Goal: Task Accomplishment & Management: Complete application form

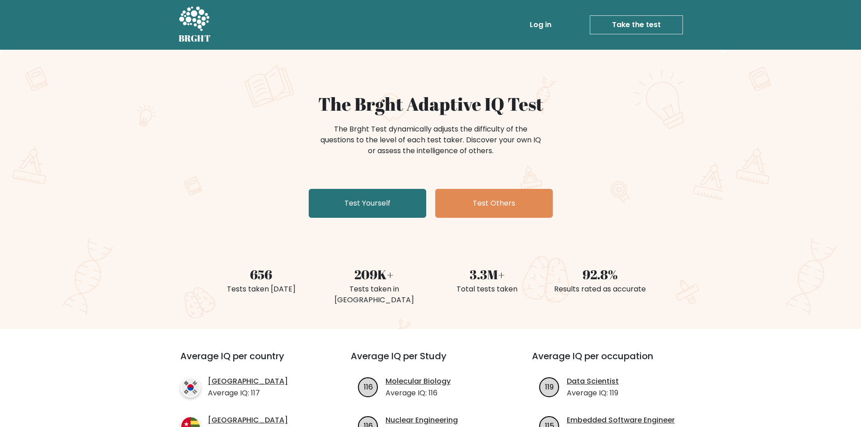
click at [546, 19] on link "Log in" at bounding box center [540, 25] width 29 height 18
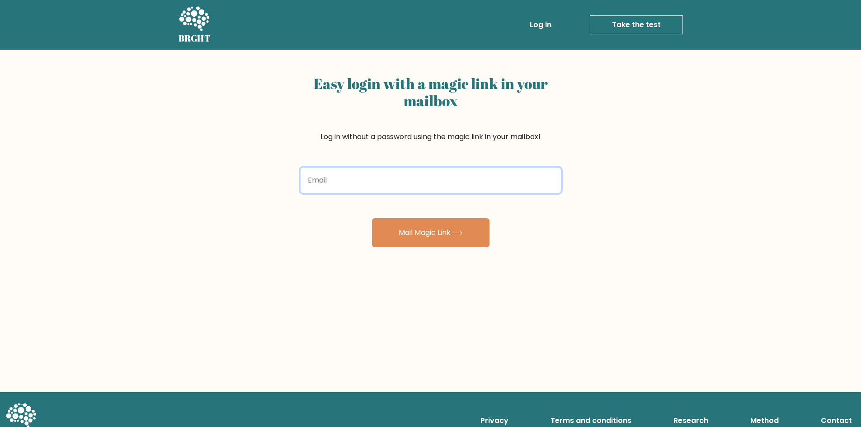
paste input "[EMAIL_ADDRESS][DOMAIN_NAME]"
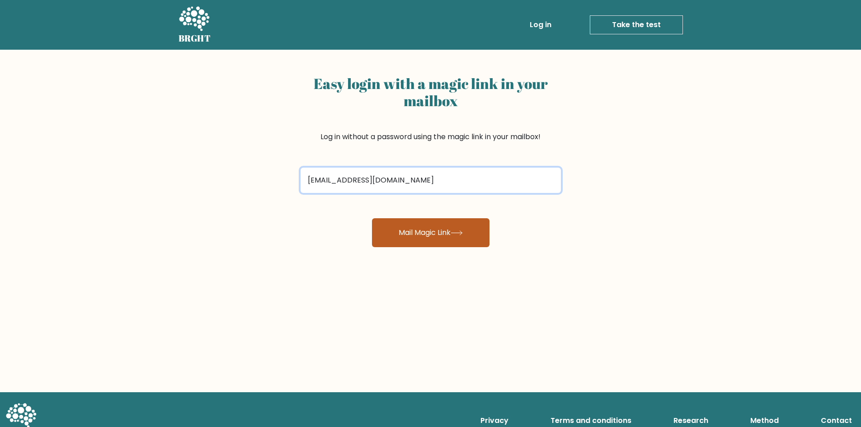
type input "[EMAIL_ADDRESS][DOMAIN_NAME]"
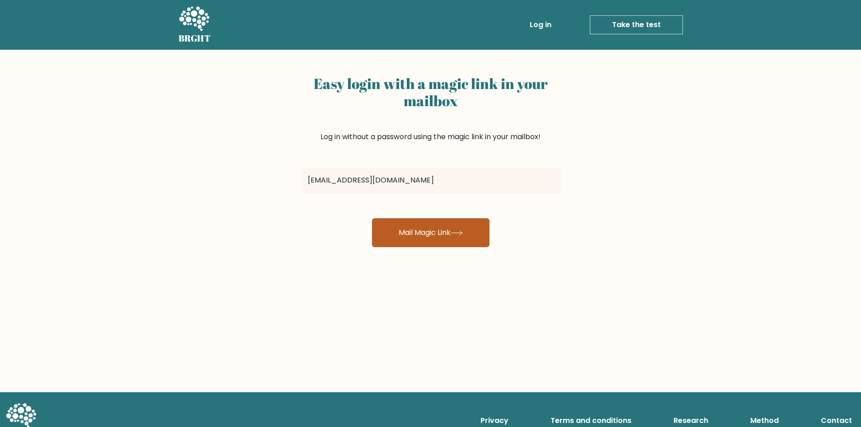
click at [422, 230] on button "Mail Magic Link" at bounding box center [431, 232] width 118 height 29
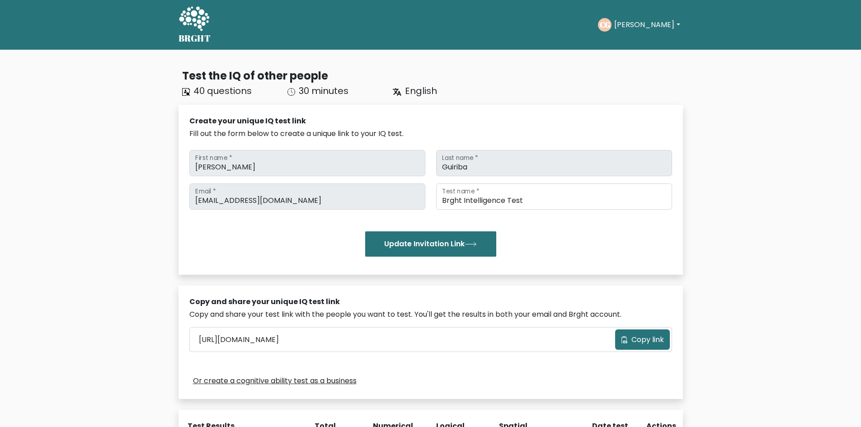
click at [211, 15] on div "BRGHT BRGHT Take the test CG Cedrick Dashboard Profile Settings Logout Dashboar…" at bounding box center [431, 25] width 516 height 43
click at [186, 21] on icon at bounding box center [194, 18] width 30 height 24
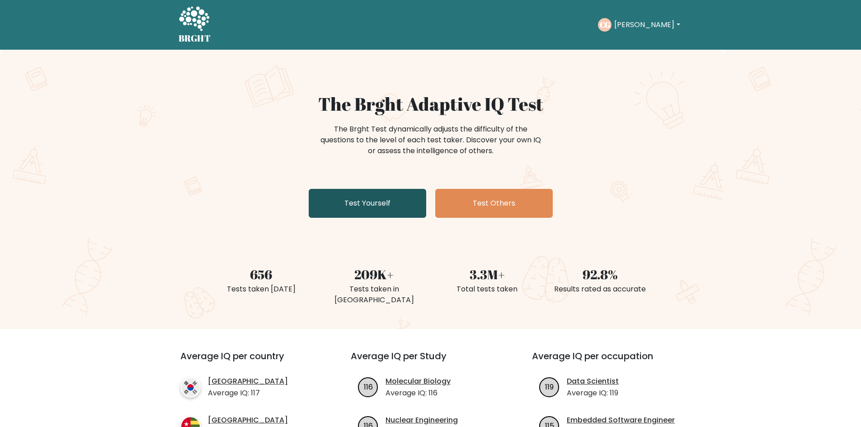
click at [385, 199] on link "Test Yourself" at bounding box center [368, 203] width 118 height 29
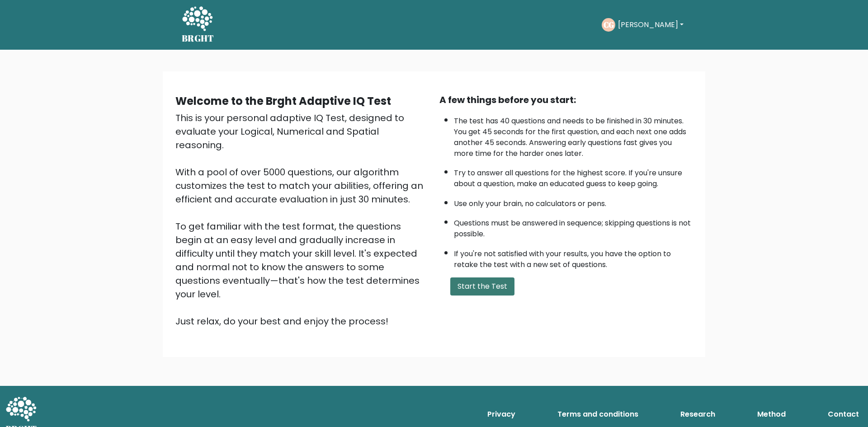
click at [489, 291] on button "Start the Test" at bounding box center [482, 287] width 64 height 18
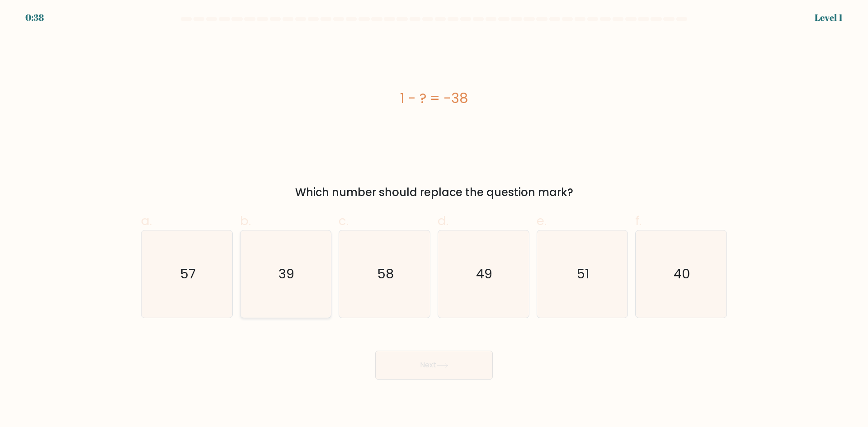
click at [293, 268] on text "39" at bounding box center [287, 274] width 16 height 18
click at [434, 220] on input "b. 39" at bounding box center [434, 217] width 0 height 6
radio input "true"
click at [443, 360] on button "Next" at bounding box center [434, 365] width 118 height 29
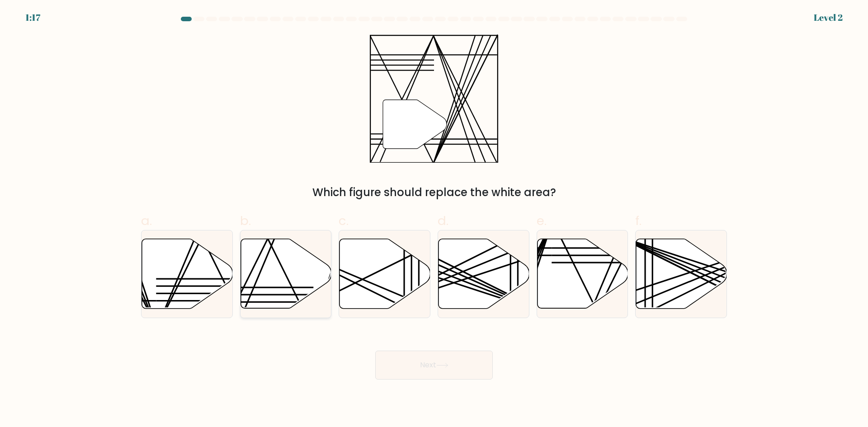
click at [283, 278] on icon at bounding box center [286, 274] width 91 height 70
click at [434, 220] on input "b." at bounding box center [434, 217] width 0 height 6
radio input "true"
click at [286, 265] on icon at bounding box center [286, 273] width 90 height 69
click at [434, 220] on input "b." at bounding box center [434, 217] width 0 height 6
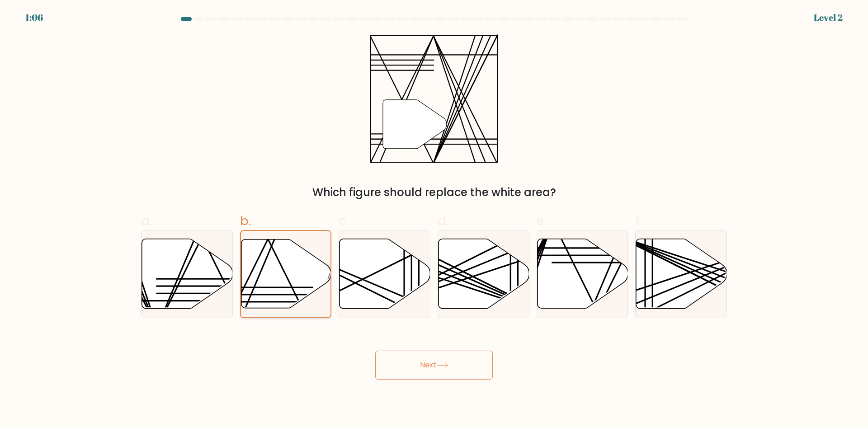
click at [282, 270] on icon at bounding box center [286, 273] width 90 height 69
click at [434, 220] on input "b." at bounding box center [434, 217] width 0 height 6
click at [438, 368] on button "Next" at bounding box center [434, 365] width 118 height 29
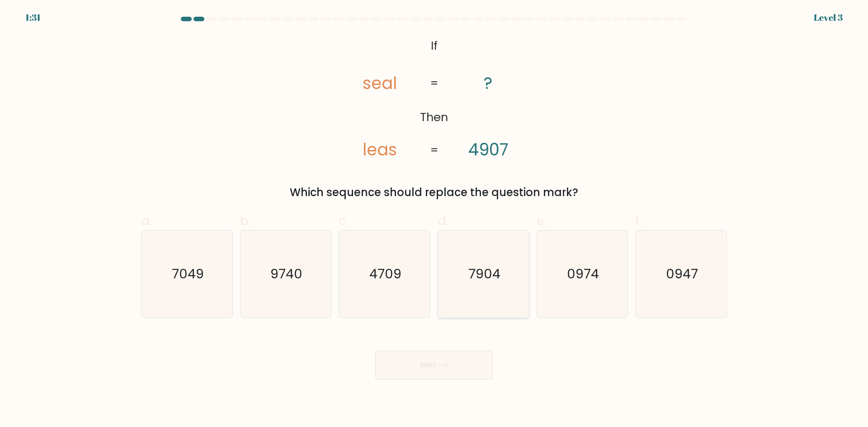
click at [503, 273] on icon "7904" at bounding box center [483, 274] width 87 height 87
click at [435, 220] on input "d. 7904" at bounding box center [434, 217] width 0 height 6
radio input "true"
click at [439, 366] on icon at bounding box center [442, 365] width 12 height 5
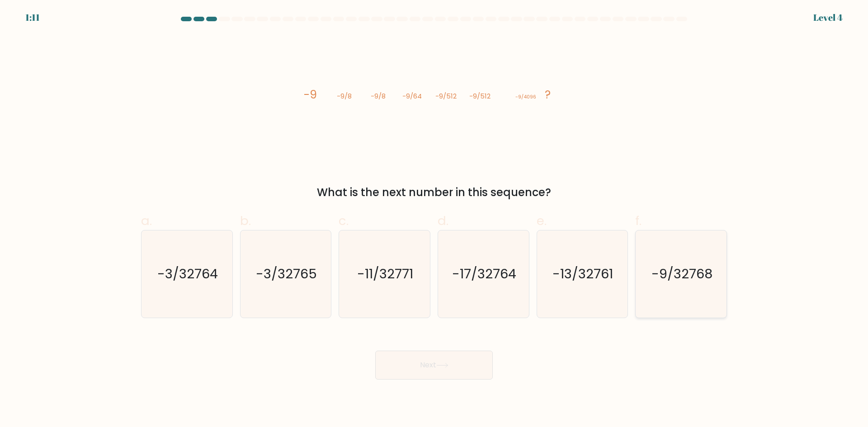
click at [659, 274] on text "-9/32768" at bounding box center [682, 274] width 61 height 18
click at [435, 220] on input "f. -9/32768" at bounding box center [434, 217] width 0 height 6
radio input "true"
click at [443, 360] on button "Next" at bounding box center [434, 365] width 118 height 29
click at [449, 371] on button "Next" at bounding box center [434, 365] width 118 height 29
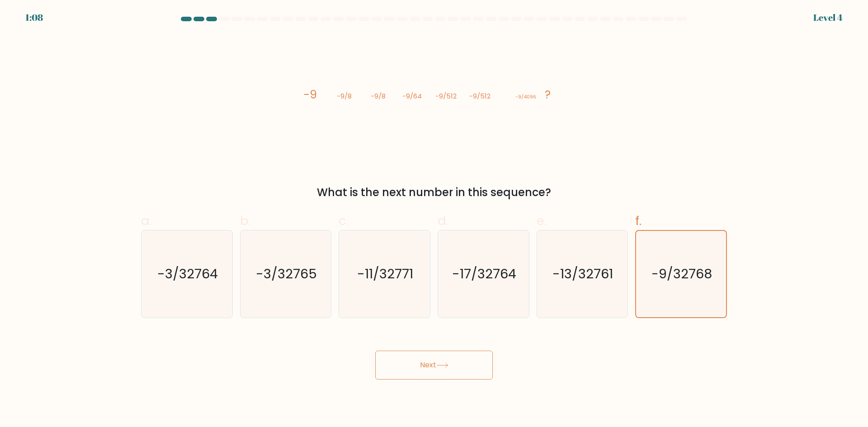
click at [449, 371] on button "Next" at bounding box center [434, 365] width 118 height 29
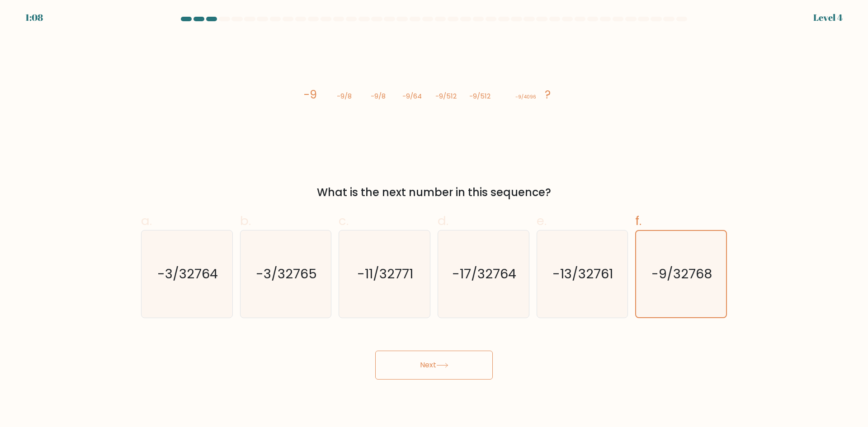
click at [449, 371] on button "Next" at bounding box center [434, 365] width 118 height 29
click at [450, 373] on button "Next" at bounding box center [434, 365] width 118 height 29
click at [450, 370] on button "Next" at bounding box center [434, 365] width 118 height 29
click at [450, 368] on button "Next" at bounding box center [434, 365] width 118 height 29
click at [449, 367] on icon at bounding box center [442, 365] width 12 height 5
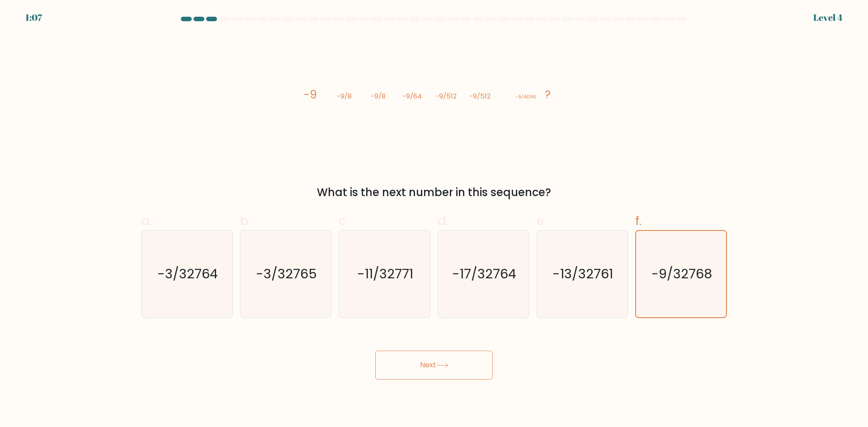
click at [449, 367] on icon at bounding box center [442, 365] width 12 height 5
click at [448, 365] on icon at bounding box center [442, 366] width 11 height 4
click at [449, 365] on icon at bounding box center [442, 365] width 12 height 5
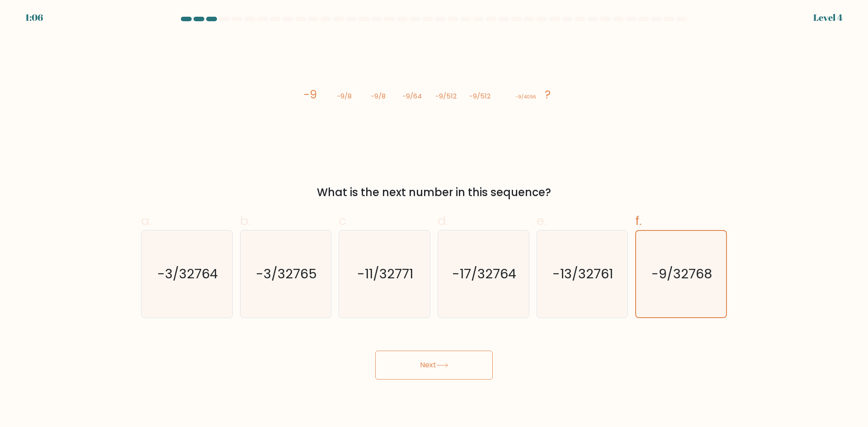
click at [449, 365] on icon at bounding box center [442, 365] width 12 height 5
click at [449, 366] on icon at bounding box center [442, 365] width 12 height 5
click at [451, 365] on button "Next" at bounding box center [434, 365] width 118 height 29
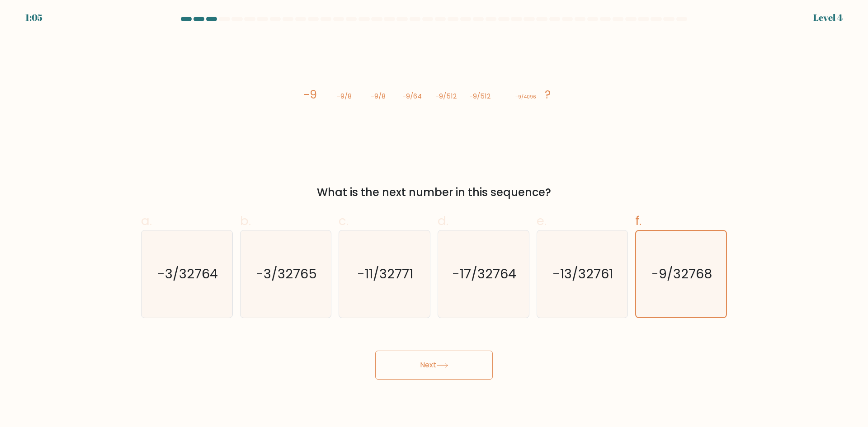
click at [452, 364] on button "Next" at bounding box center [434, 365] width 118 height 29
click at [452, 366] on button "Next" at bounding box center [434, 365] width 118 height 29
click at [453, 368] on button "Next" at bounding box center [434, 365] width 118 height 29
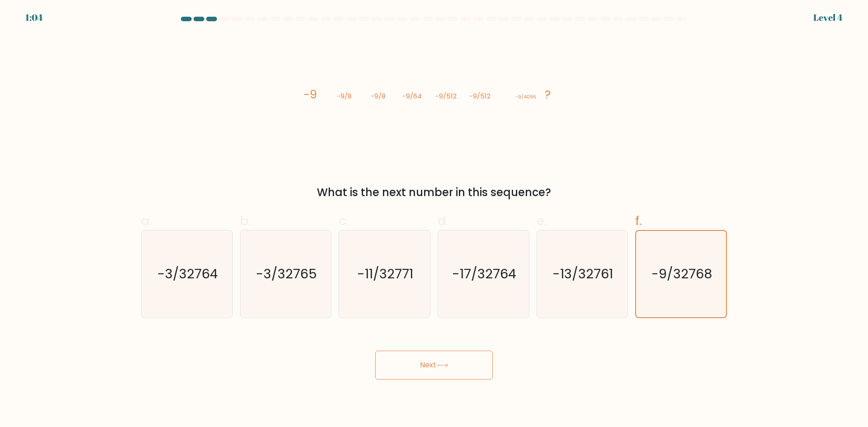
click at [453, 369] on button "Next" at bounding box center [434, 365] width 118 height 29
click at [453, 368] on button "Next" at bounding box center [434, 365] width 118 height 29
click at [453, 367] on button "Next" at bounding box center [434, 365] width 118 height 29
click at [452, 367] on button "Next" at bounding box center [434, 365] width 118 height 29
click at [452, 366] on button "Next" at bounding box center [434, 365] width 118 height 29
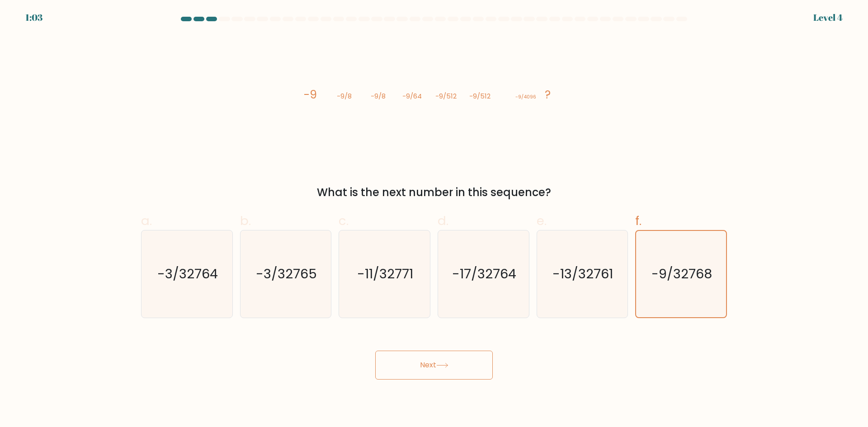
click at [453, 368] on button "Next" at bounding box center [434, 365] width 118 height 29
click at [462, 384] on body "1:03 Level 4" at bounding box center [434, 213] width 868 height 427
click at [461, 376] on button "Next" at bounding box center [434, 365] width 118 height 29
click at [459, 368] on button "Next" at bounding box center [434, 365] width 118 height 29
click at [459, 367] on button "Next" at bounding box center [434, 365] width 118 height 29
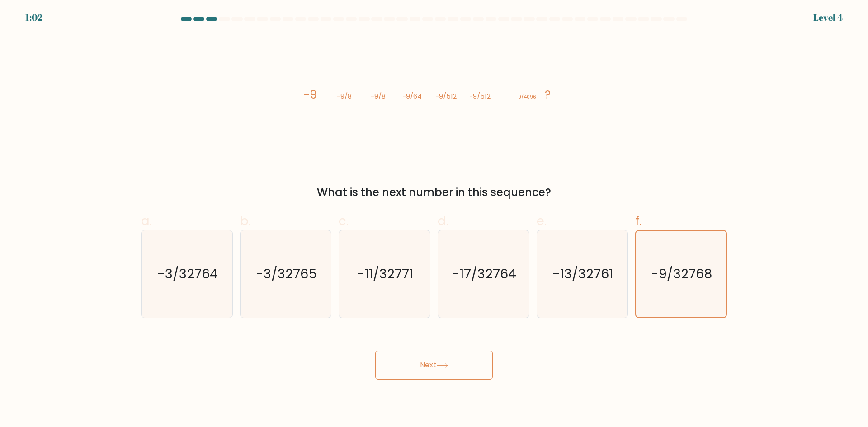
click at [459, 369] on button "Next" at bounding box center [434, 365] width 118 height 29
drag, startPoint x: 459, startPoint y: 368, endPoint x: 479, endPoint y: 362, distance: 20.2
click at [459, 371] on button "Next" at bounding box center [434, 365] width 118 height 29
click at [479, 361] on button "Next" at bounding box center [434, 365] width 118 height 29
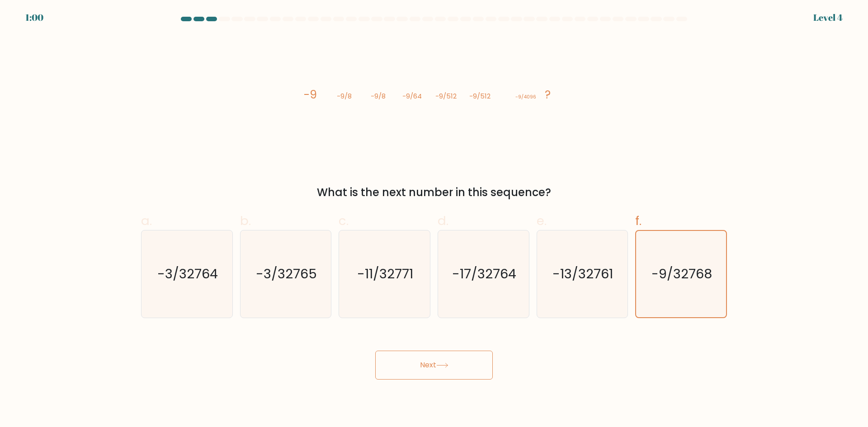
click at [478, 360] on button "Next" at bounding box center [434, 365] width 118 height 29
click at [480, 359] on button "Next" at bounding box center [434, 365] width 118 height 29
click at [479, 364] on button "Next" at bounding box center [434, 365] width 118 height 29
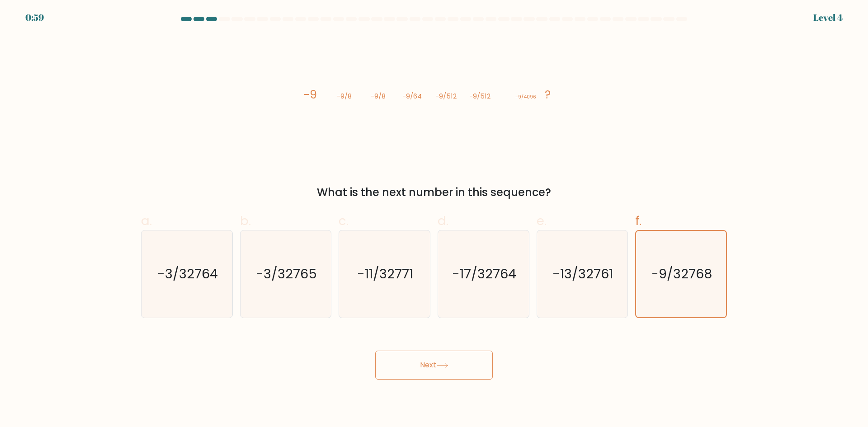
click at [478, 369] on button "Next" at bounding box center [434, 365] width 118 height 29
click at [478, 368] on button "Next" at bounding box center [434, 365] width 118 height 29
click at [457, 367] on button "Next" at bounding box center [434, 365] width 118 height 29
click at [570, 366] on div "Next" at bounding box center [434, 354] width 597 height 51
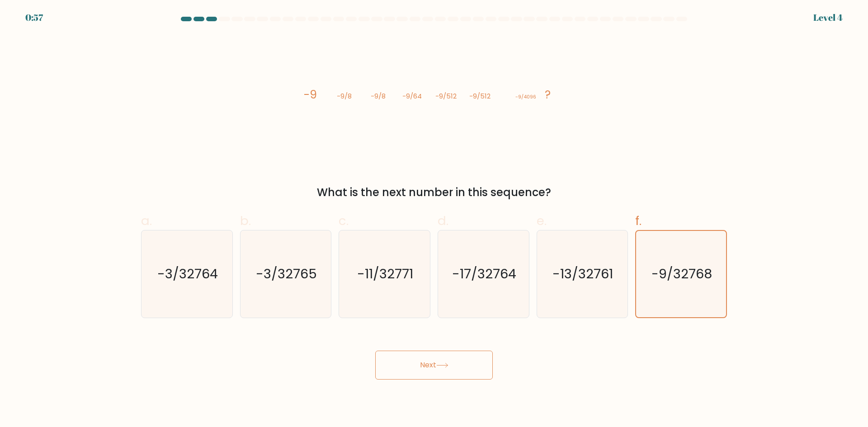
click at [455, 369] on button "Next" at bounding box center [434, 365] width 118 height 29
click at [695, 275] on text "-9/32768" at bounding box center [682, 274] width 61 height 18
click at [435, 220] on input "f. -9/32768" at bounding box center [434, 217] width 0 height 6
click at [695, 275] on text "-9/32768" at bounding box center [682, 274] width 61 height 18
click at [435, 220] on input "f. -9/32768" at bounding box center [434, 217] width 0 height 6
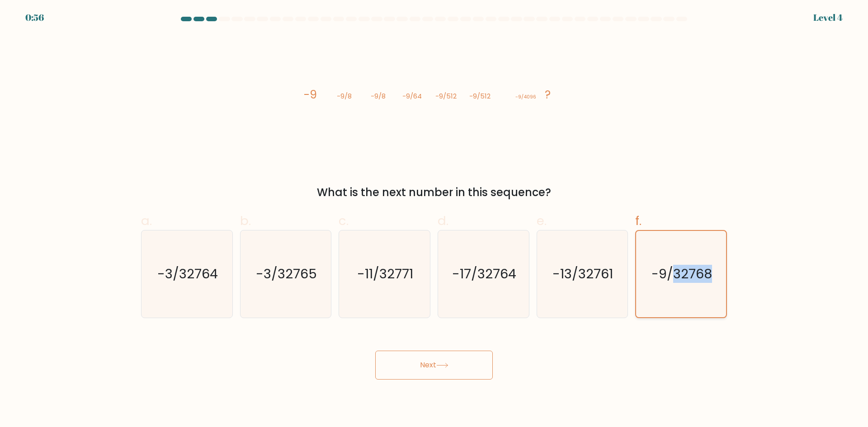
click at [681, 307] on icon "-9/32768" at bounding box center [681, 274] width 86 height 86
click at [435, 220] on input "f. -9/32768" at bounding box center [434, 217] width 0 height 6
click at [457, 360] on button "Next" at bounding box center [434, 365] width 118 height 29
click at [674, 255] on icon "-9/32768" at bounding box center [681, 274] width 87 height 87
click at [435, 220] on input "f. -9/32768" at bounding box center [434, 217] width 0 height 6
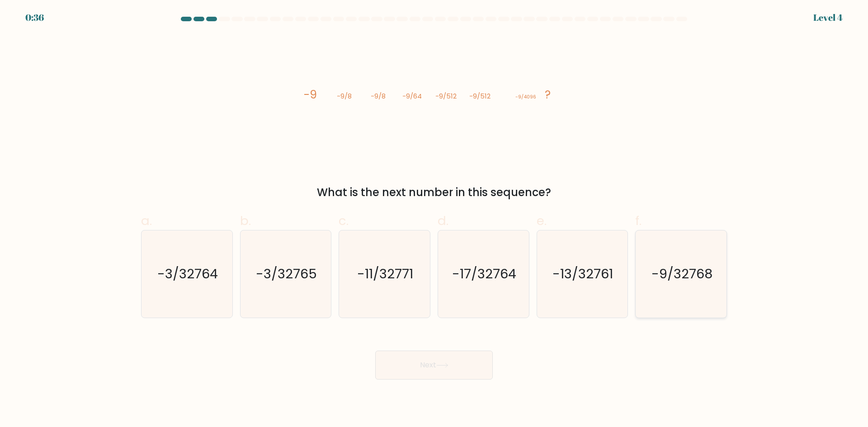
radio input "true"
click at [459, 357] on button "Next" at bounding box center [434, 365] width 118 height 29
click at [476, 359] on button "Next" at bounding box center [434, 365] width 118 height 29
click at [475, 359] on button "Next" at bounding box center [434, 365] width 118 height 29
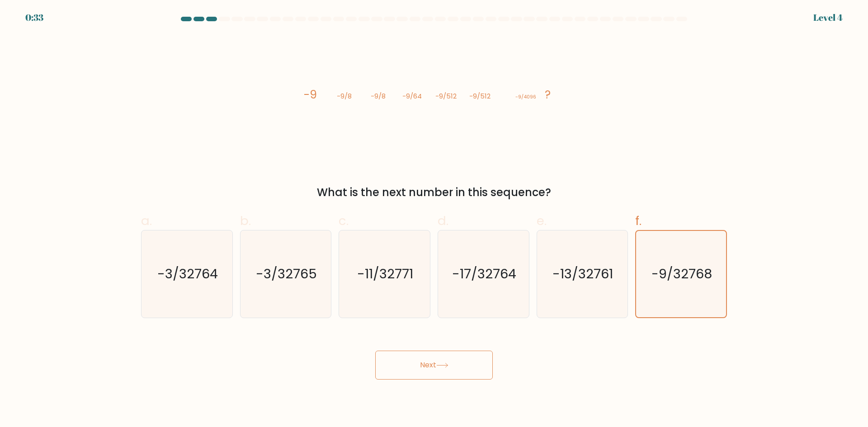
click at [475, 359] on button "Next" at bounding box center [434, 365] width 118 height 29
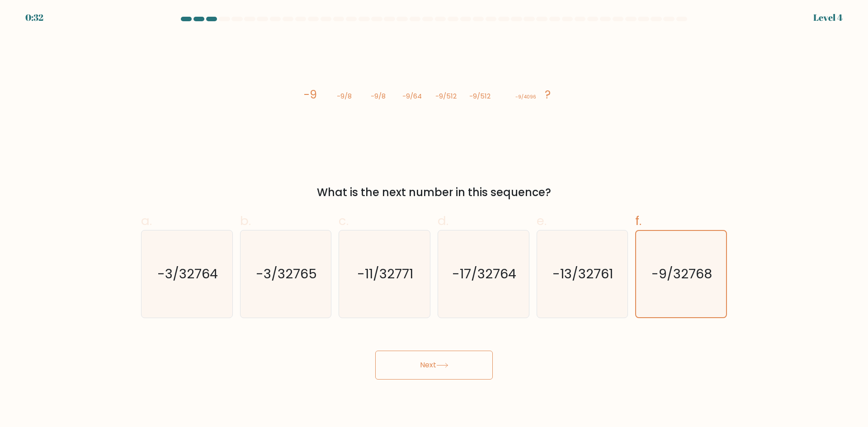
click at [474, 359] on button "Next" at bounding box center [434, 365] width 118 height 29
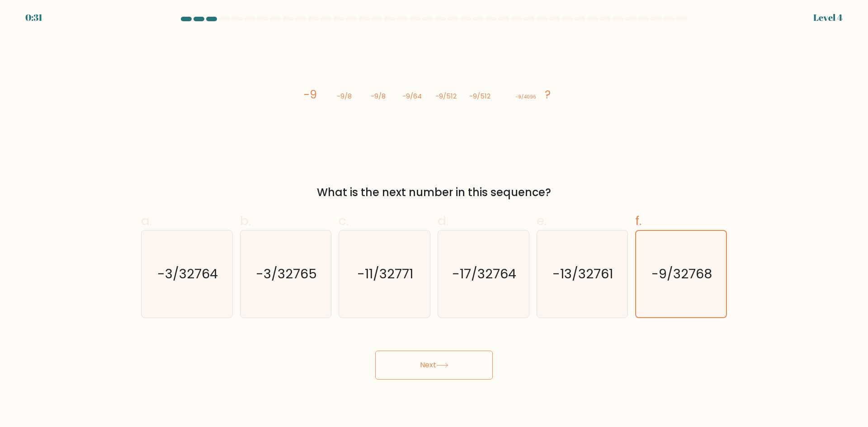
click at [474, 359] on button "Next" at bounding box center [434, 365] width 118 height 29
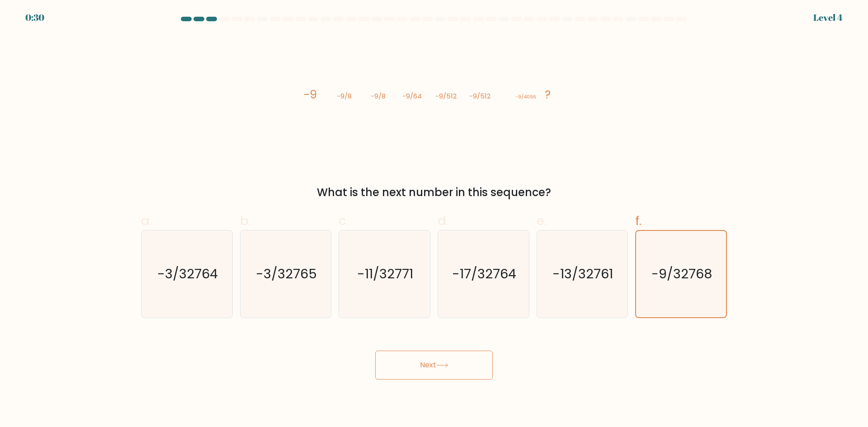
click at [474, 359] on button "Next" at bounding box center [434, 365] width 118 height 29
click at [475, 360] on button "Next" at bounding box center [434, 365] width 118 height 29
click at [475, 362] on button "Next" at bounding box center [434, 365] width 118 height 29
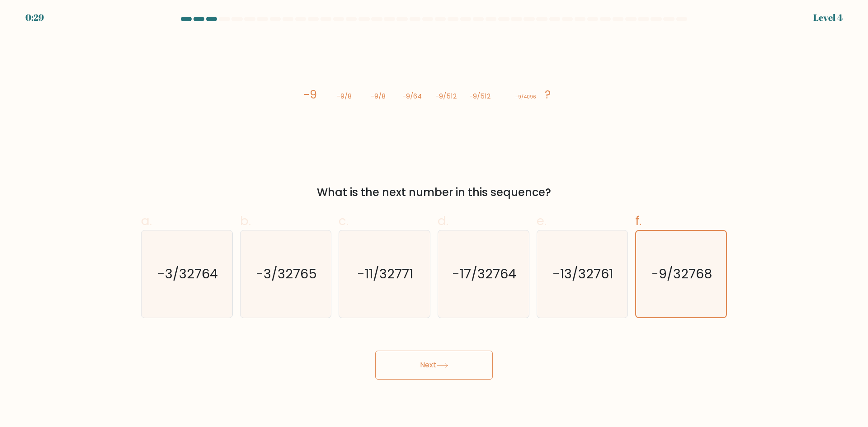
click at [475, 362] on button "Next" at bounding box center [434, 365] width 118 height 29
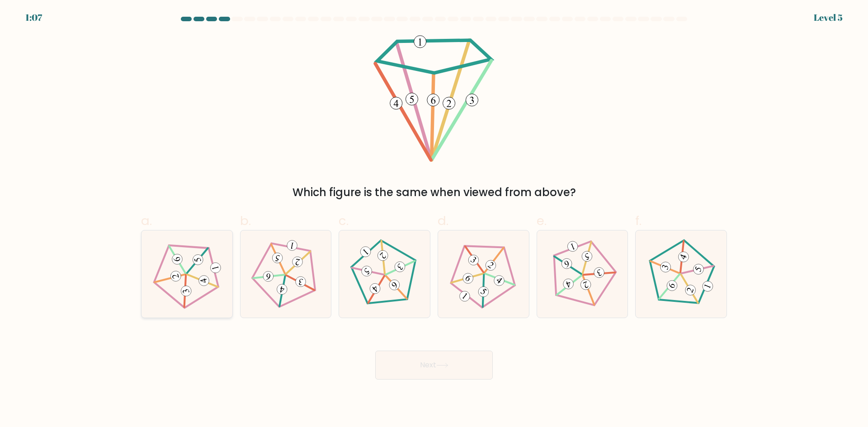
click at [143, 268] on div at bounding box center [187, 274] width 92 height 88
click at [434, 220] on input "a." at bounding box center [434, 217] width 0 height 6
radio input "true"
drag, startPoint x: 217, startPoint y: 270, endPoint x: 224, endPoint y: 271, distance: 6.9
click at [218, 270] on 646 at bounding box center [215, 268] width 12 height 12
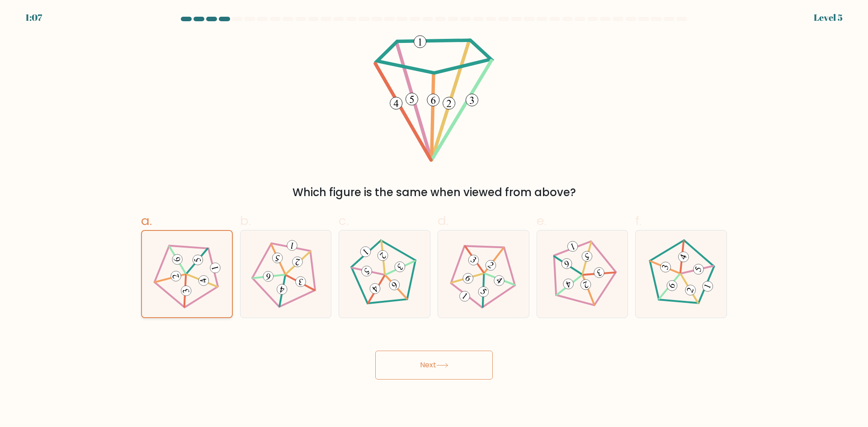
click at [434, 220] on input "a." at bounding box center [434, 217] width 0 height 6
click at [311, 274] on icon at bounding box center [286, 274] width 70 height 70
click at [434, 220] on input "b." at bounding box center [434, 217] width 0 height 6
radio input "true"
click at [183, 285] on icon at bounding box center [187, 274] width 70 height 70
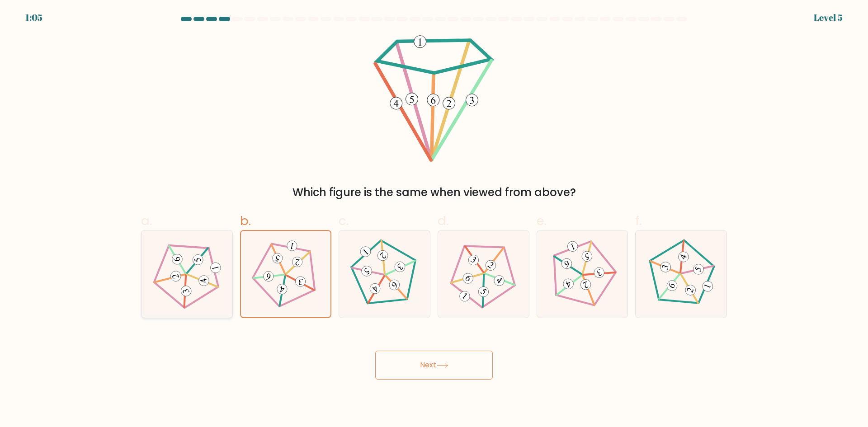
click at [434, 220] on input "a." at bounding box center [434, 217] width 0 height 6
radio input "true"
click at [317, 279] on icon at bounding box center [286, 274] width 70 height 70
click at [434, 220] on input "b." at bounding box center [434, 217] width 0 height 6
radio input "true"
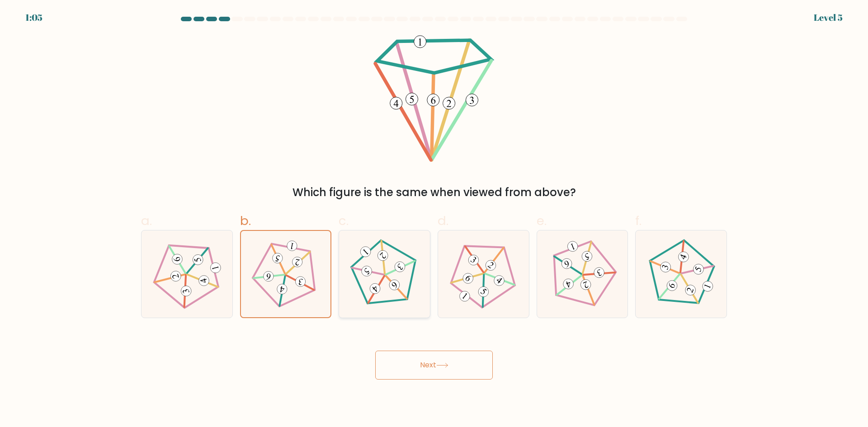
click at [388, 282] on icon at bounding box center [385, 274] width 70 height 70
click at [434, 220] on input "c." at bounding box center [434, 217] width 0 height 6
radio input "true"
click at [445, 365] on icon at bounding box center [442, 365] width 12 height 5
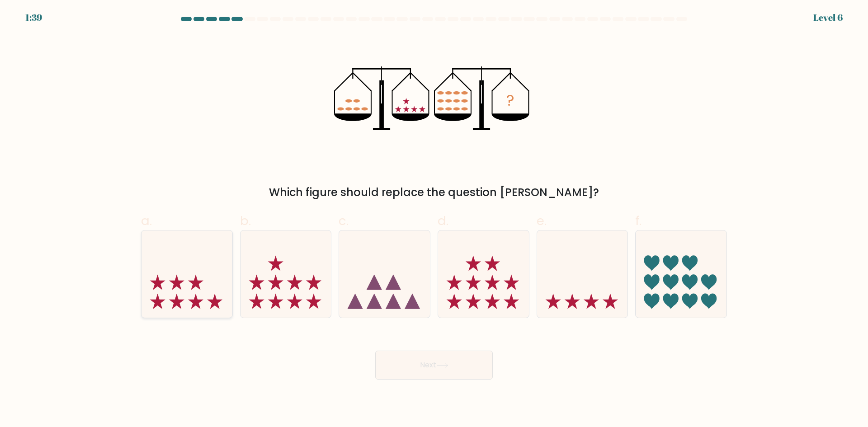
click at [209, 288] on icon at bounding box center [187, 274] width 91 height 75
click at [434, 220] on input "a." at bounding box center [434, 217] width 0 height 6
radio input "true"
click at [312, 246] on icon at bounding box center [286, 274] width 91 height 75
click at [434, 220] on input "b." at bounding box center [434, 217] width 0 height 6
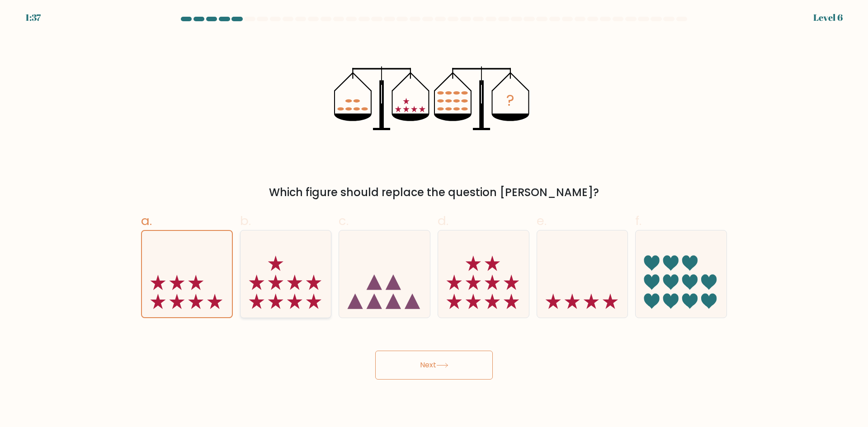
radio input "true"
click at [488, 275] on icon at bounding box center [483, 274] width 91 height 75
click at [435, 220] on input "d." at bounding box center [434, 217] width 0 height 6
radio input "true"
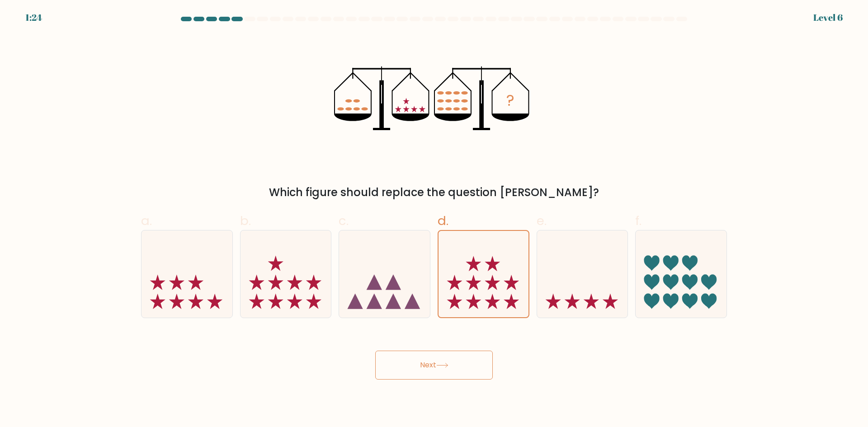
click at [452, 361] on button "Next" at bounding box center [434, 365] width 118 height 29
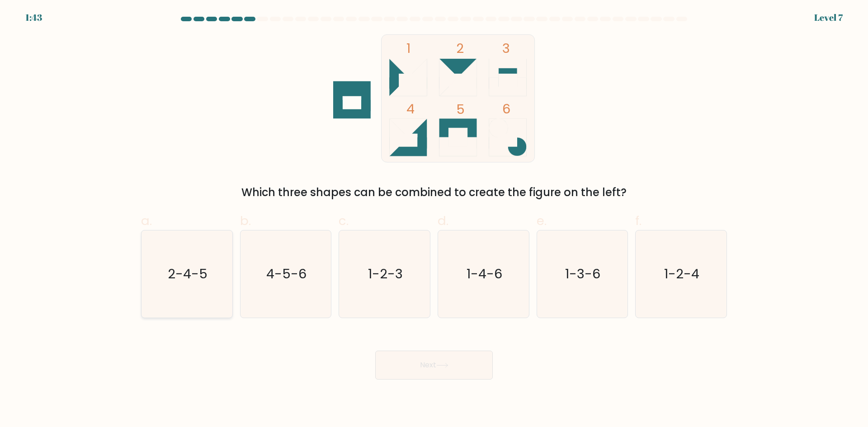
click at [181, 264] on icon "2-4-5" at bounding box center [186, 274] width 87 height 87
click at [434, 220] on input "a. 2-4-5" at bounding box center [434, 217] width 0 height 6
radio input "true"
click at [466, 372] on button "Next" at bounding box center [434, 365] width 118 height 29
click at [468, 373] on button "Next" at bounding box center [434, 365] width 118 height 29
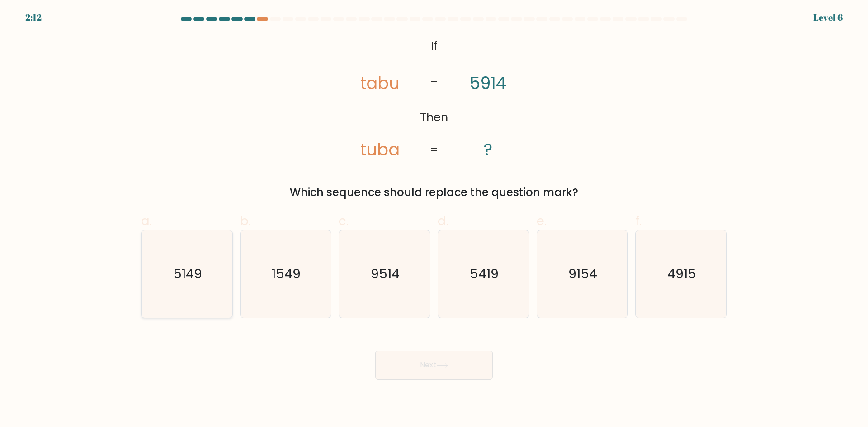
click at [196, 279] on text "5149" at bounding box center [187, 274] width 29 height 18
click at [434, 220] on input "a. 5149" at bounding box center [434, 217] width 0 height 6
radio input "true"
click at [464, 291] on icon "5419" at bounding box center [483, 274] width 87 height 87
click at [435, 220] on input "d. 5419" at bounding box center [434, 217] width 0 height 6
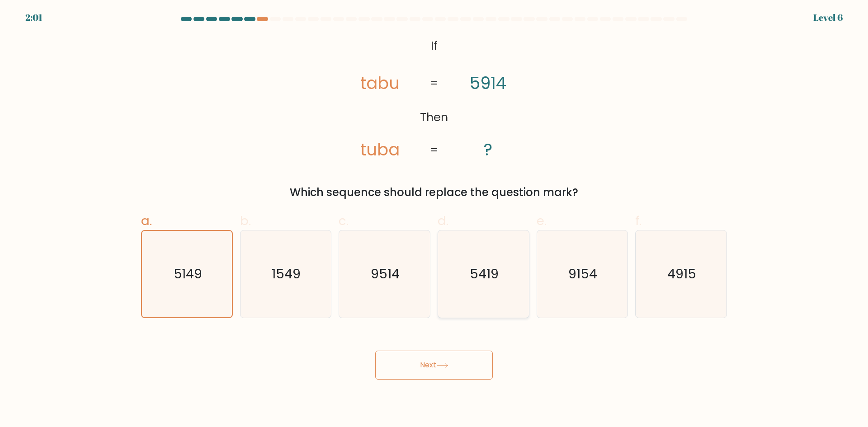
radio input "true"
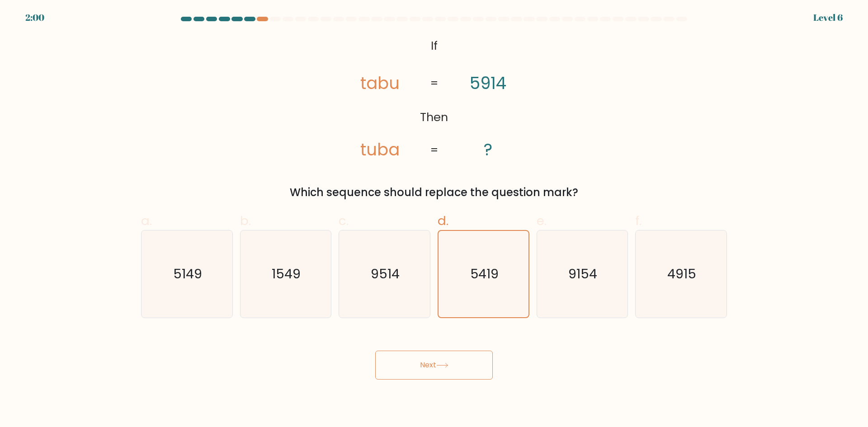
click at [448, 369] on button "Next" at bounding box center [434, 365] width 118 height 29
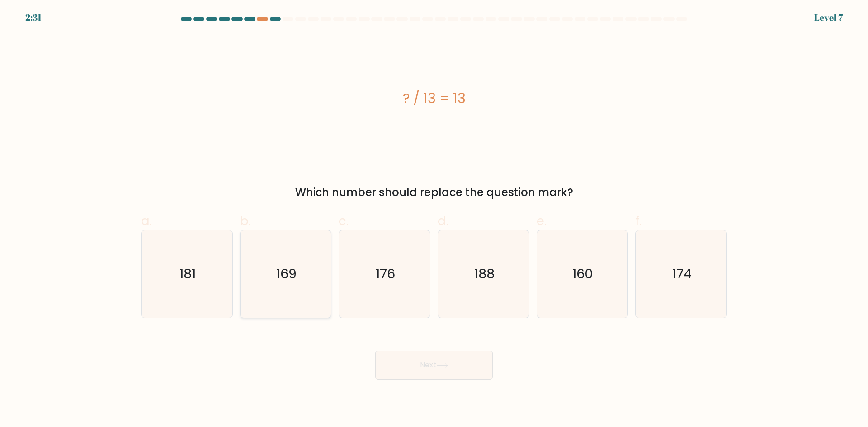
click at [289, 261] on icon "169" at bounding box center [285, 274] width 87 height 87
click at [434, 220] on input "b. 169" at bounding box center [434, 217] width 0 height 6
radio input "true"
click at [458, 351] on button "Next" at bounding box center [434, 365] width 118 height 29
click at [457, 354] on button "Next" at bounding box center [434, 365] width 118 height 29
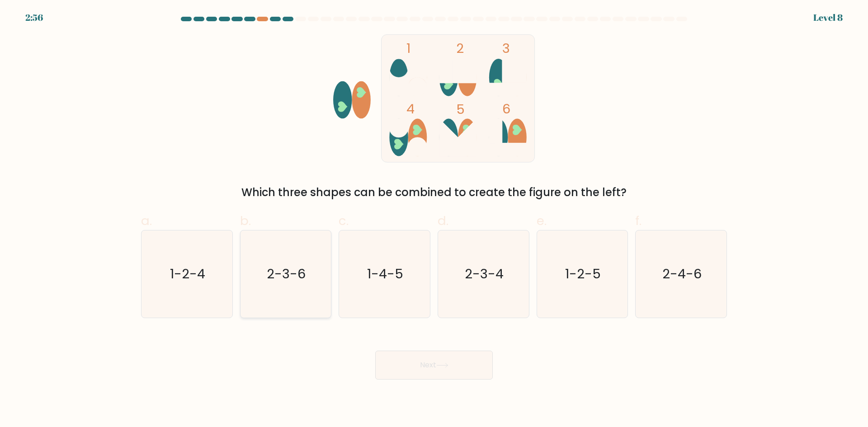
click at [299, 272] on text "2-3-6" at bounding box center [286, 274] width 39 height 18
click at [434, 220] on input "b. 2-3-6" at bounding box center [434, 217] width 0 height 6
radio input "true"
click at [454, 369] on button "Next" at bounding box center [434, 365] width 118 height 29
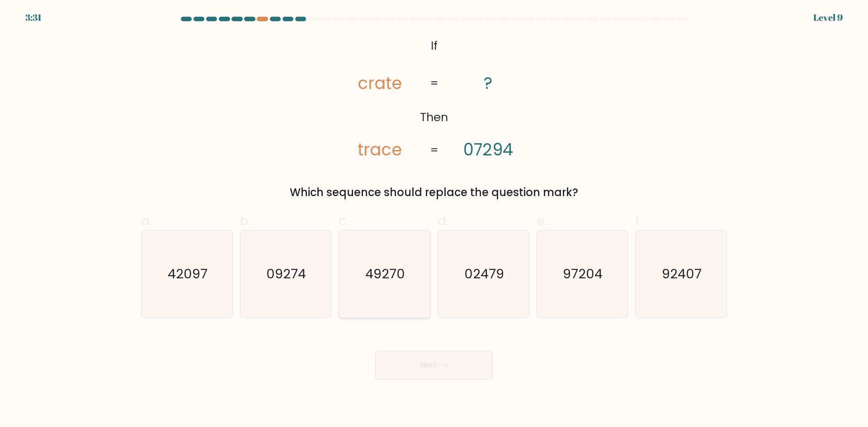
click at [417, 251] on icon "49270" at bounding box center [384, 274] width 87 height 87
click at [434, 220] on input "c. 49270" at bounding box center [434, 217] width 0 height 6
radio input "true"
click at [495, 260] on icon "02479" at bounding box center [483, 274] width 87 height 87
click at [435, 220] on input "d. 02479" at bounding box center [434, 217] width 0 height 6
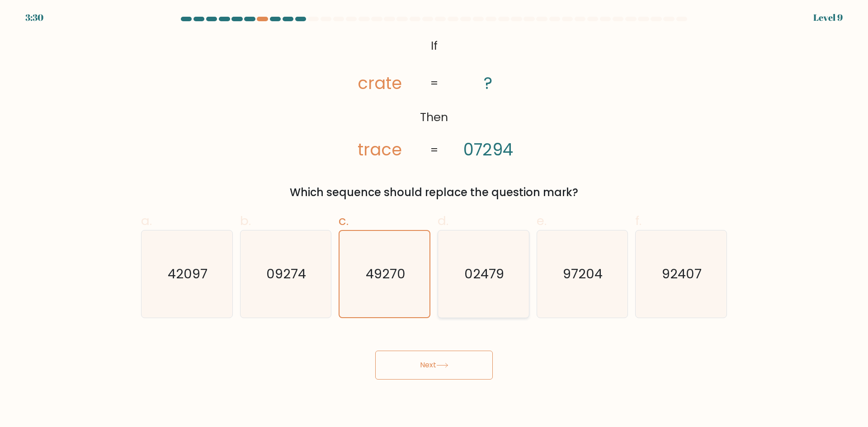
radio input "true"
click at [605, 264] on icon "97204" at bounding box center [582, 274] width 87 height 87
click at [435, 220] on input "e. 97204" at bounding box center [434, 217] width 0 height 6
radio input "true"
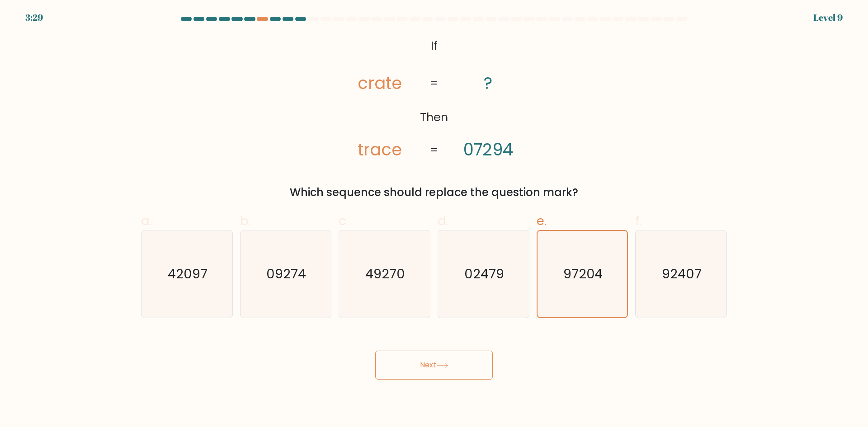
click at [438, 386] on body "3:29 Level 9 If" at bounding box center [434, 213] width 868 height 427
click at [447, 364] on icon at bounding box center [442, 365] width 12 height 5
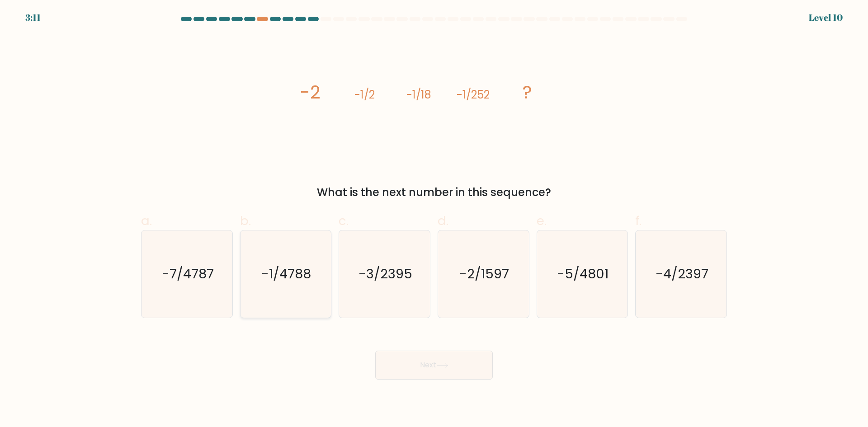
click at [293, 285] on icon "-1/4788" at bounding box center [285, 274] width 87 height 87
click at [434, 220] on input "b. -1/4788" at bounding box center [434, 217] width 0 height 6
radio input "true"
click at [456, 374] on button "Next" at bounding box center [434, 365] width 118 height 29
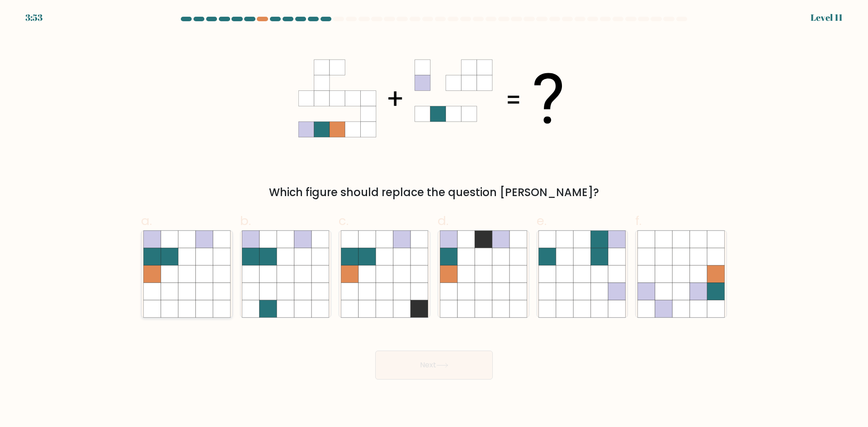
click at [194, 263] on icon at bounding box center [186, 256] width 17 height 17
click at [434, 220] on input "a." at bounding box center [434, 217] width 0 height 6
radio input "true"
click at [297, 270] on icon at bounding box center [302, 273] width 17 height 17
click at [434, 220] on input "b." at bounding box center [434, 217] width 0 height 6
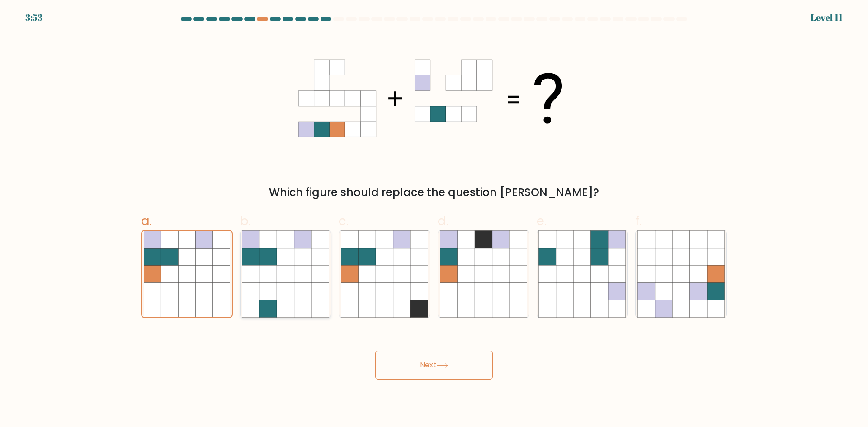
radio input "true"
click at [420, 290] on icon at bounding box center [419, 291] width 17 height 17
click at [434, 220] on input "c." at bounding box center [434, 217] width 0 height 6
radio input "true"
click at [502, 281] on icon at bounding box center [500, 273] width 17 height 17
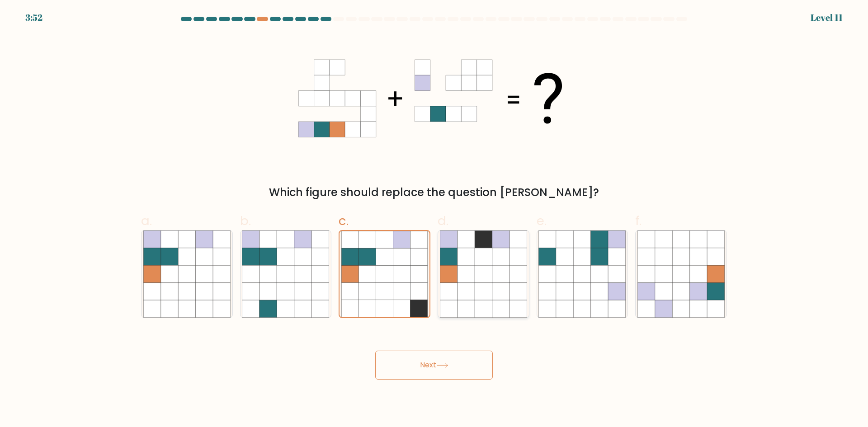
click at [435, 220] on input "d." at bounding box center [434, 217] width 0 height 6
radio input "true"
click at [597, 277] on icon at bounding box center [599, 273] width 17 height 17
click at [435, 220] on input "e." at bounding box center [434, 217] width 0 height 6
radio input "true"
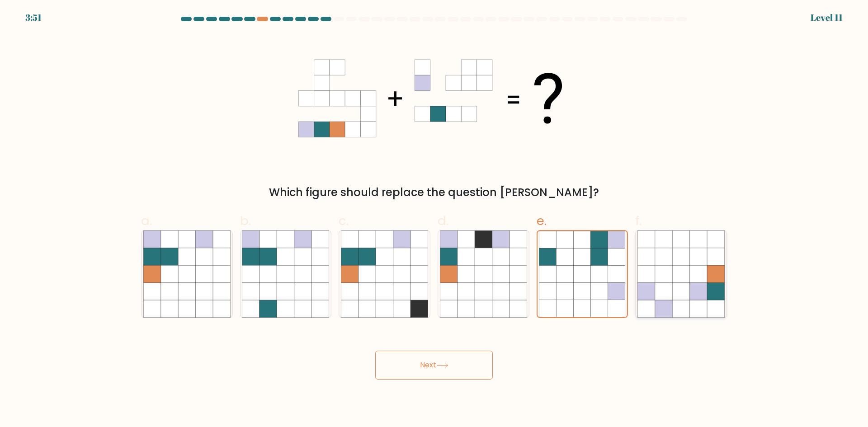
click at [696, 274] on icon at bounding box center [698, 273] width 17 height 17
click at [435, 220] on input "f." at bounding box center [434, 217] width 0 height 6
radio input "true"
click at [571, 274] on icon at bounding box center [564, 273] width 17 height 17
click at [435, 220] on input "e." at bounding box center [434, 217] width 0 height 6
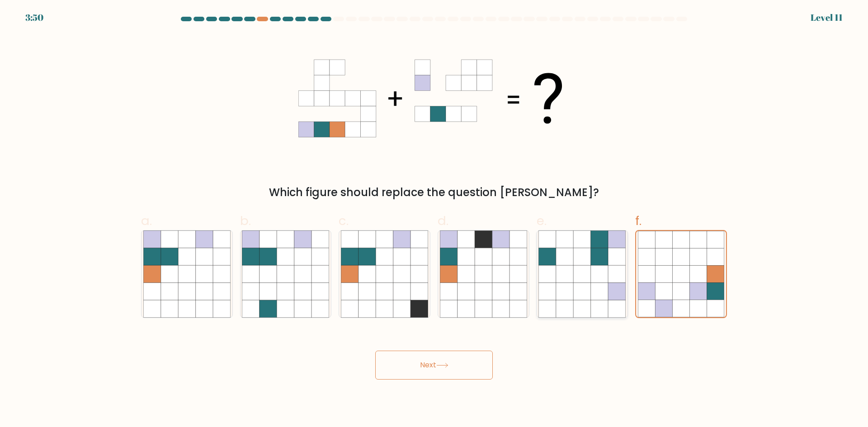
radio input "true"
drag, startPoint x: 236, startPoint y: 291, endPoint x: 215, endPoint y: 292, distance: 20.8
click at [232, 292] on div "a." at bounding box center [186, 265] width 99 height 107
click at [187, 291] on icon at bounding box center [186, 291] width 17 height 17
click at [434, 220] on input "a." at bounding box center [434, 217] width 0 height 6
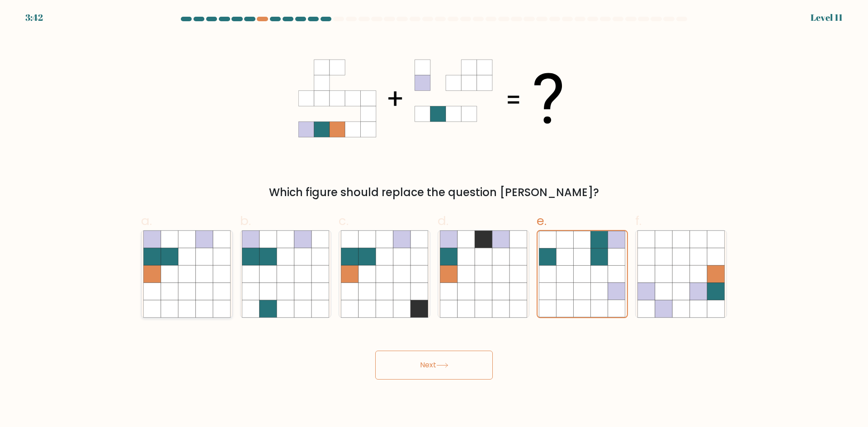
radio input "true"
click at [462, 363] on button "Next" at bounding box center [434, 365] width 118 height 29
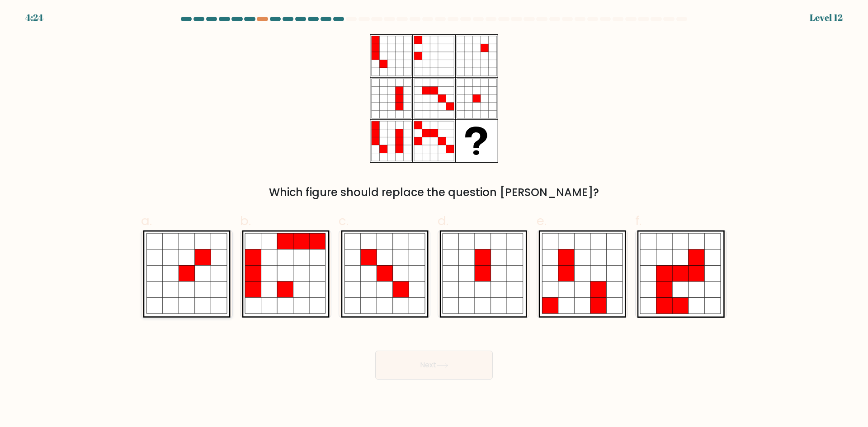
click at [198, 259] on icon at bounding box center [203, 258] width 16 height 16
click at [434, 220] on input "a." at bounding box center [434, 217] width 0 height 6
radio input "true"
click at [311, 284] on icon at bounding box center [317, 290] width 16 height 16
click at [434, 220] on input "b." at bounding box center [434, 217] width 0 height 6
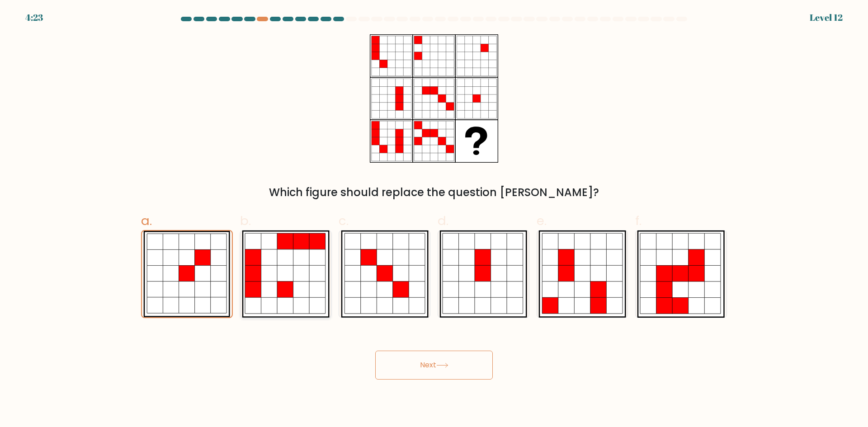
radio input "true"
click at [410, 286] on icon at bounding box center [417, 290] width 16 height 16
click at [434, 220] on input "c." at bounding box center [434, 217] width 0 height 6
radio input "true"
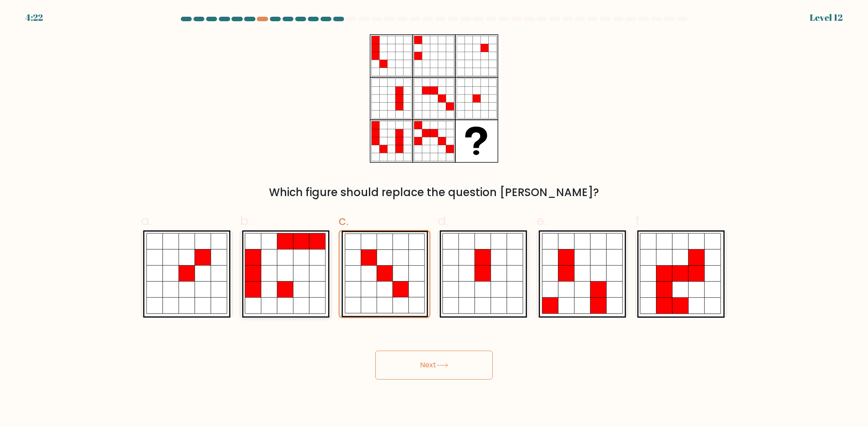
click at [325, 279] on icon at bounding box center [317, 273] width 16 height 16
click at [434, 220] on input "b." at bounding box center [434, 217] width 0 height 6
radio input "true"
click at [290, 287] on icon at bounding box center [285, 290] width 16 height 16
click at [434, 220] on input "b." at bounding box center [434, 217] width 0 height 6
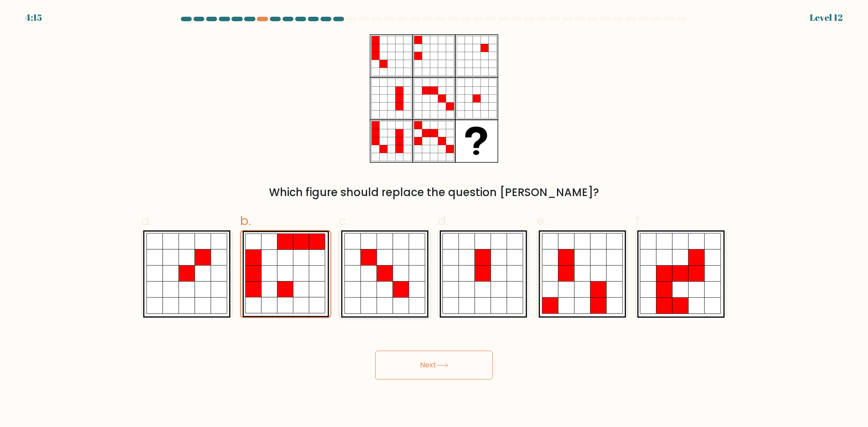
click at [385, 286] on icon at bounding box center [385, 290] width 16 height 16
click at [434, 220] on input "c." at bounding box center [434, 217] width 0 height 6
radio input "true"
click at [307, 275] on icon at bounding box center [301, 273] width 16 height 16
click at [434, 220] on input "b." at bounding box center [434, 217] width 0 height 6
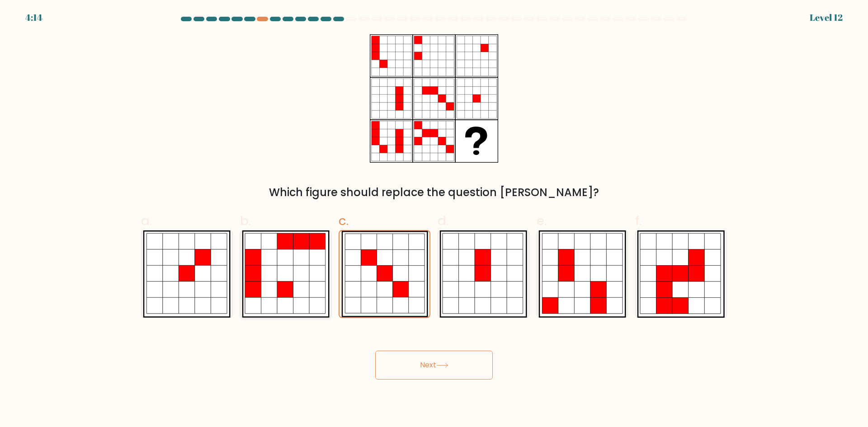
radio input "true"
drag, startPoint x: 189, startPoint y: 260, endPoint x: 196, endPoint y: 264, distance: 8.1
click at [188, 260] on icon at bounding box center [187, 258] width 16 height 16
click at [434, 220] on input "a." at bounding box center [434, 217] width 0 height 6
radio input "true"
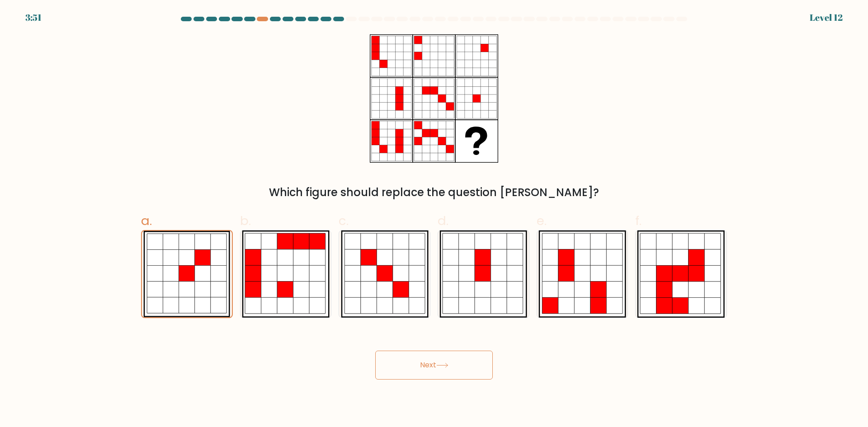
click at [426, 350] on div "Next" at bounding box center [434, 354] width 597 height 51
click at [428, 361] on button "Next" at bounding box center [434, 365] width 118 height 29
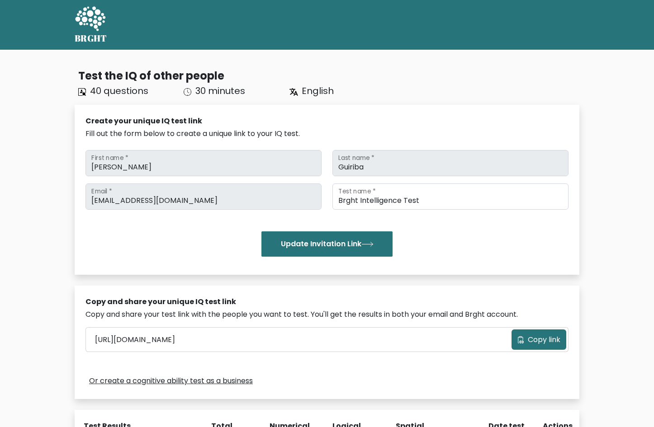
click at [83, 28] on icon at bounding box center [90, 19] width 31 height 27
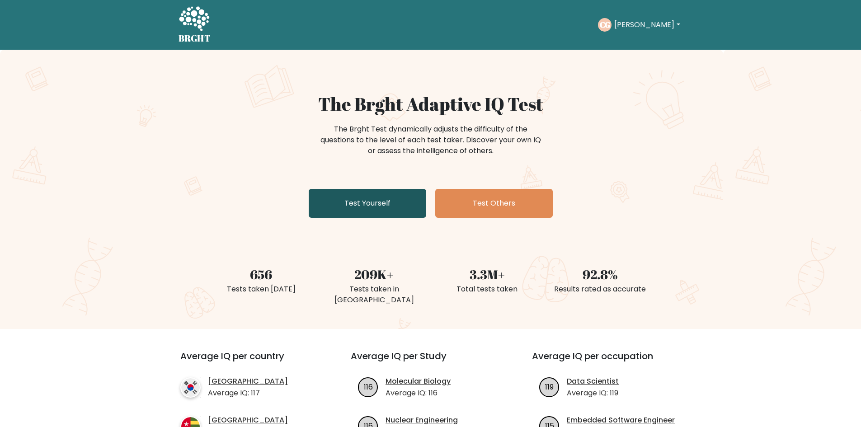
click at [399, 196] on link "Test Yourself" at bounding box center [368, 203] width 118 height 29
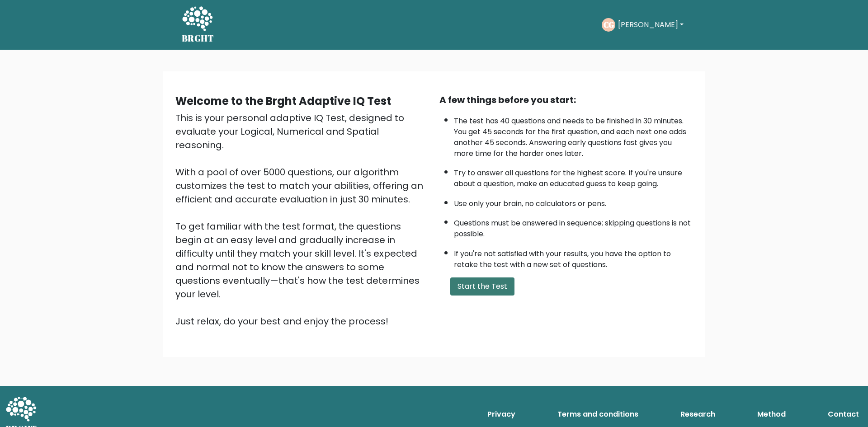
click at [484, 291] on button "Start the Test" at bounding box center [482, 287] width 64 height 18
